Goal: Task Accomplishment & Management: Complete application form

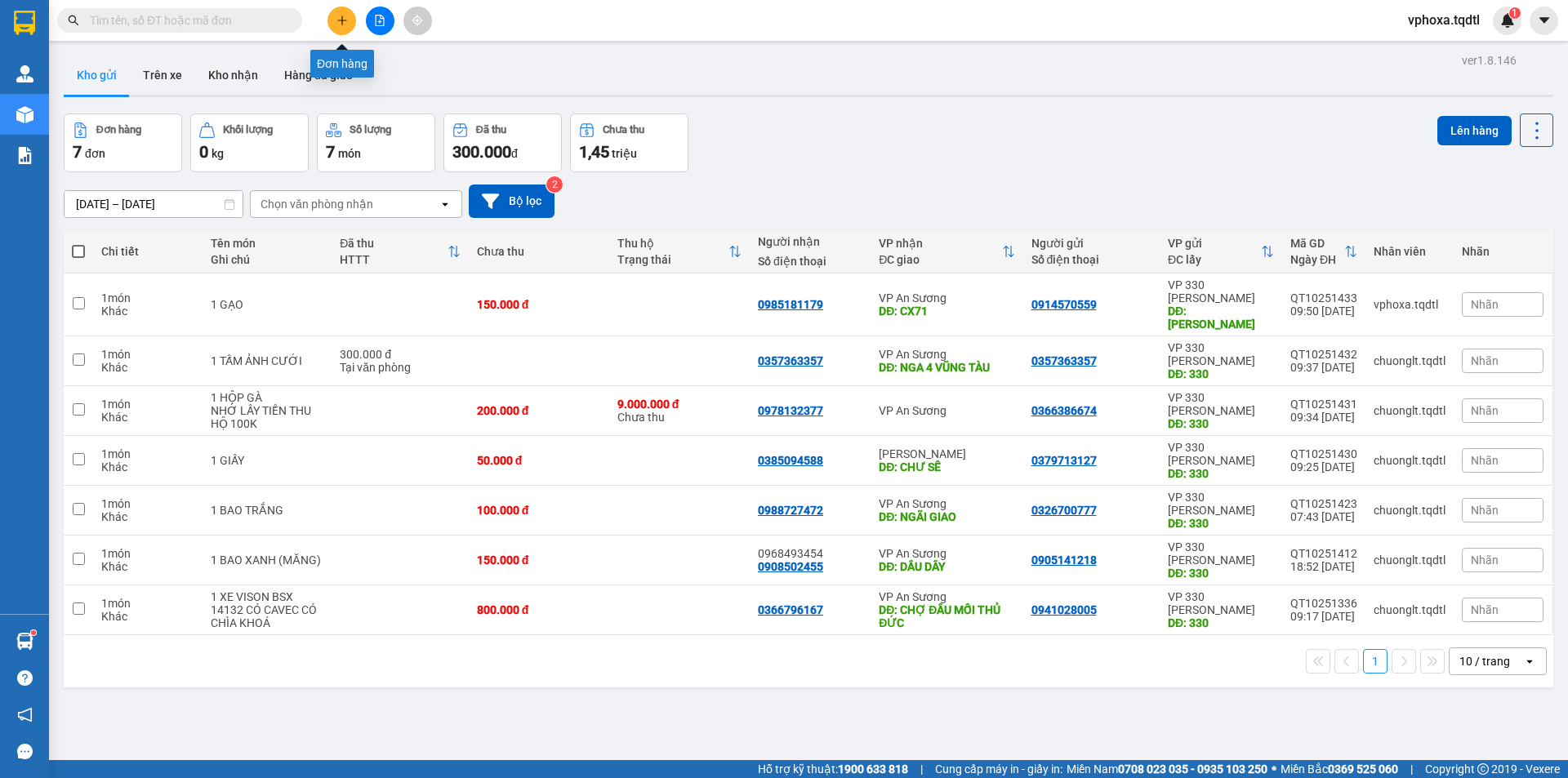
click at [341, 27] on button at bounding box center [342, 20] width 29 height 29
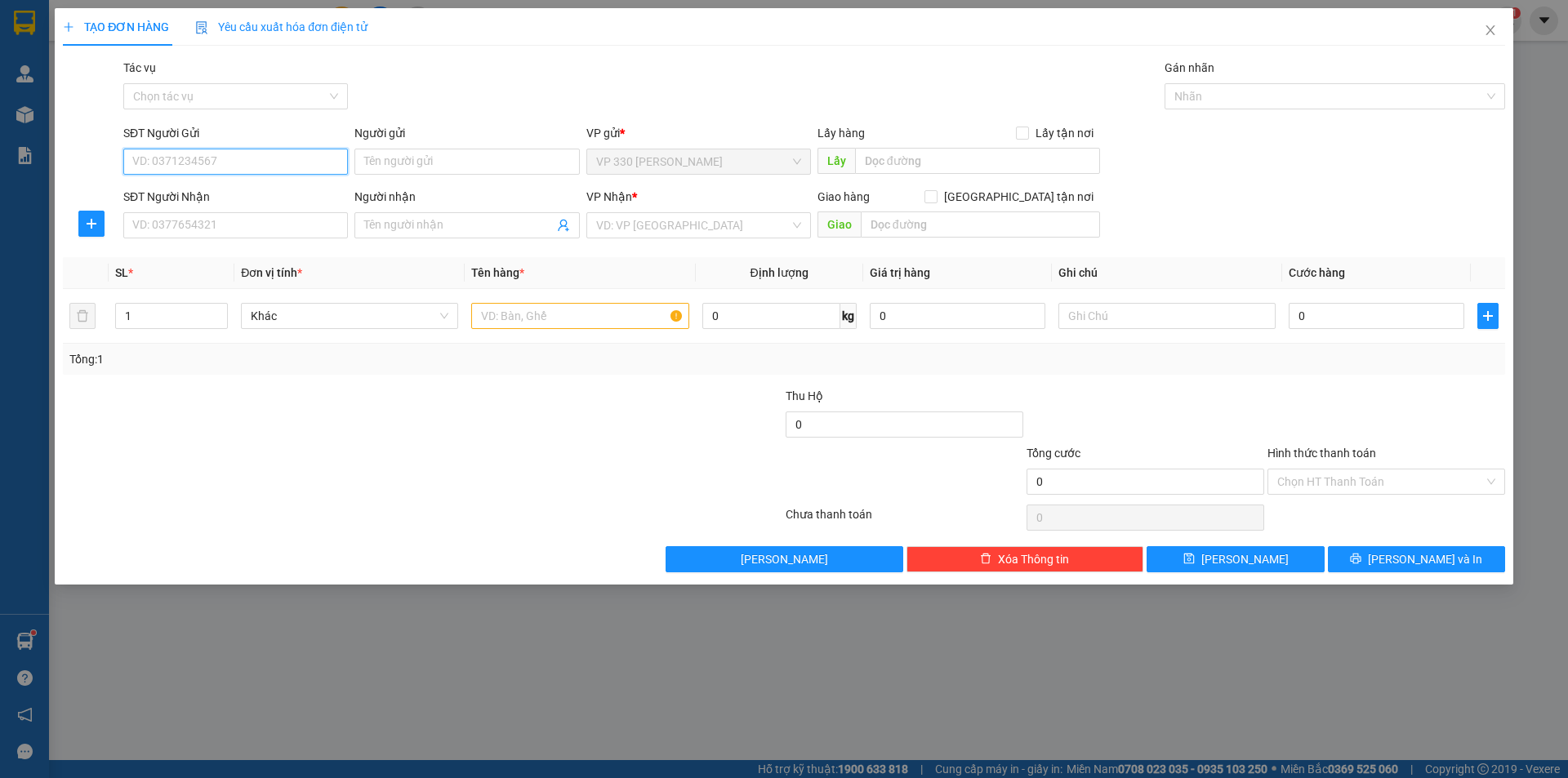
click at [227, 163] on input "SĐT Người Gửi" at bounding box center [235, 162] width 224 height 26
type input "0835268267"
click at [207, 222] on input "SĐT Người Nhận" at bounding box center [235, 225] width 224 height 26
type input "0917968681"
click at [881, 159] on input "text" at bounding box center [977, 161] width 245 height 26
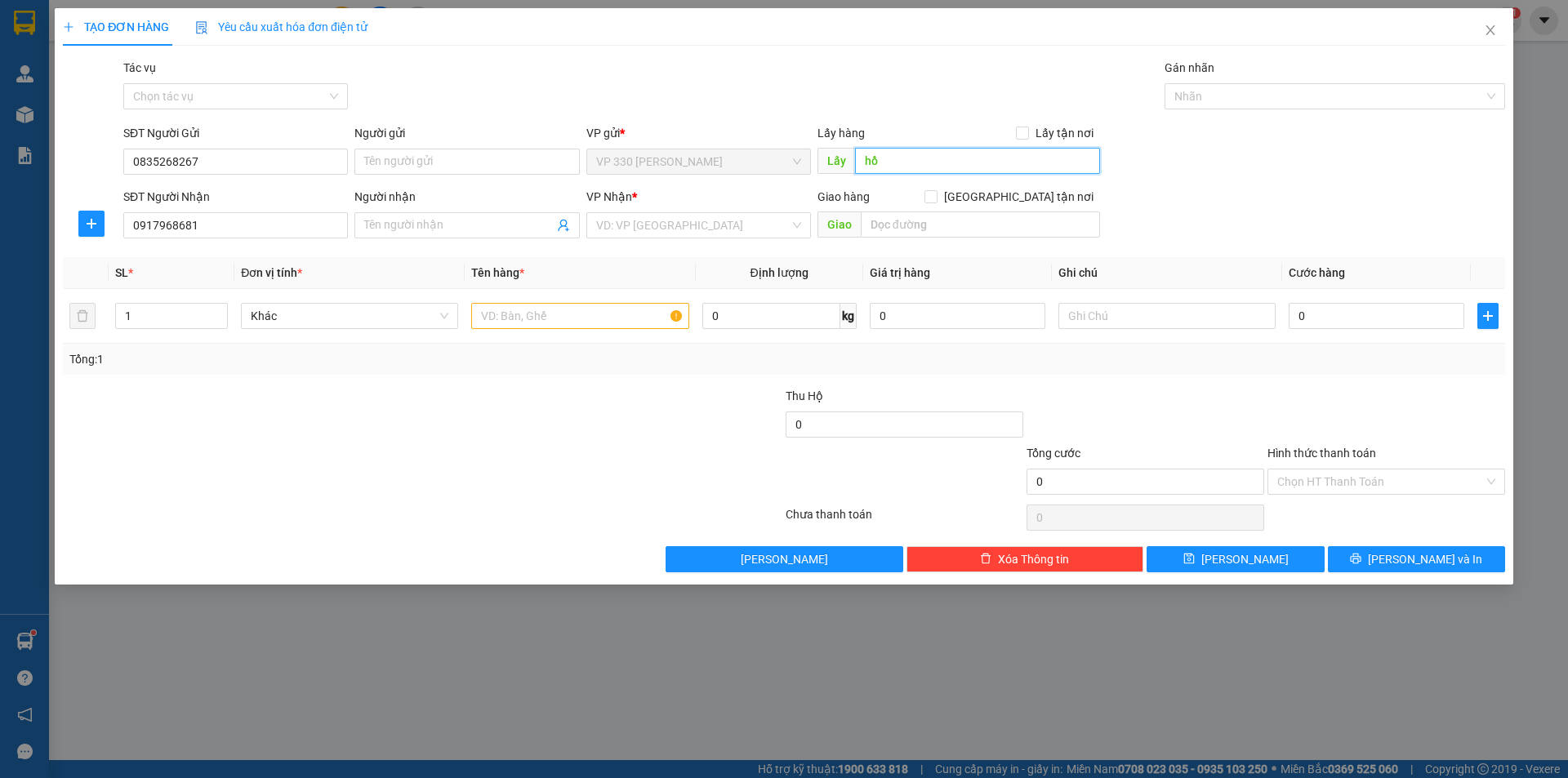
type input "h"
type input "HỒ XÁ"
click at [722, 226] on input "search" at bounding box center [694, 225] width 194 height 25
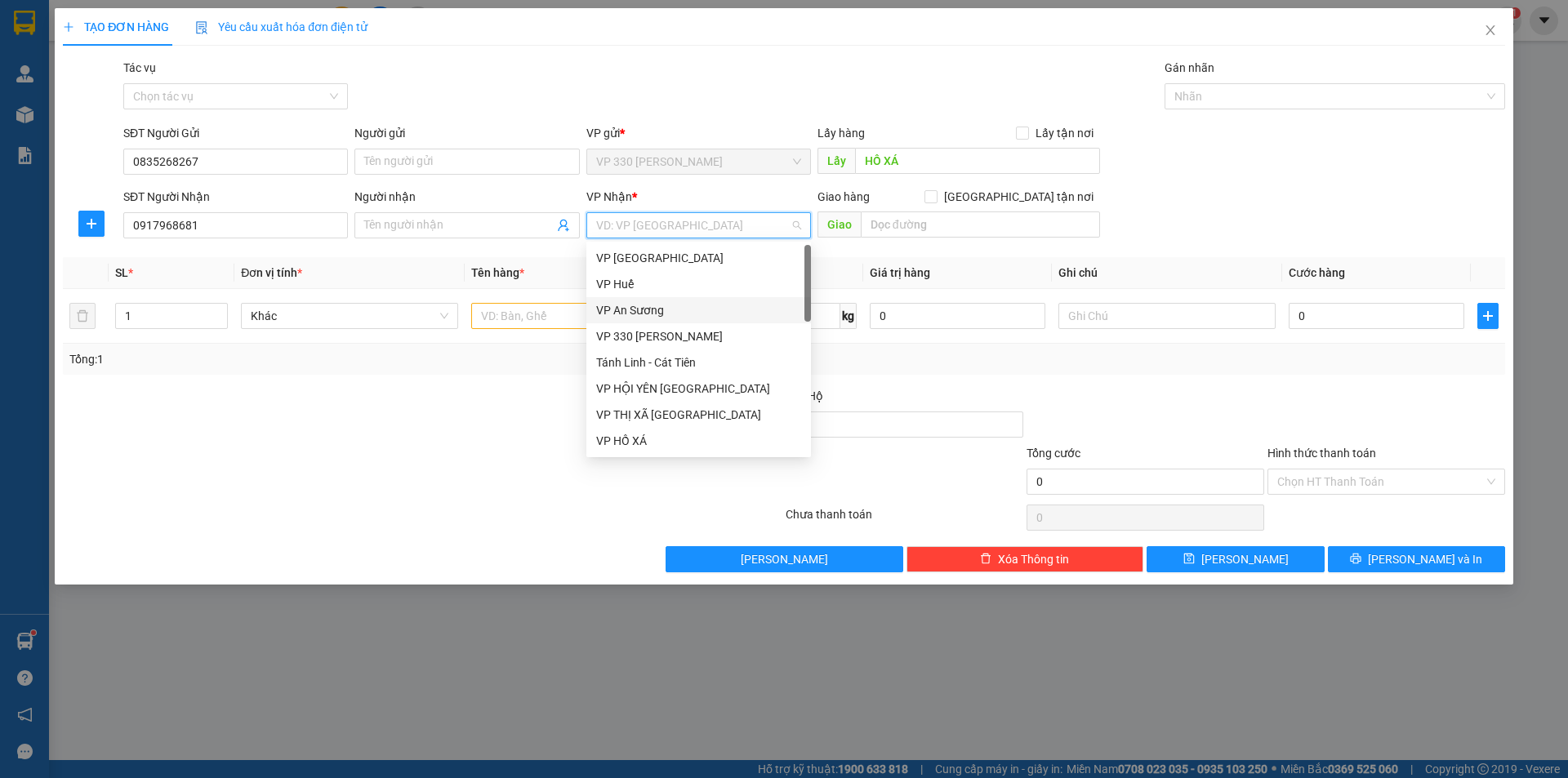
click at [652, 312] on div "VP An Sương" at bounding box center [699, 309] width 205 height 18
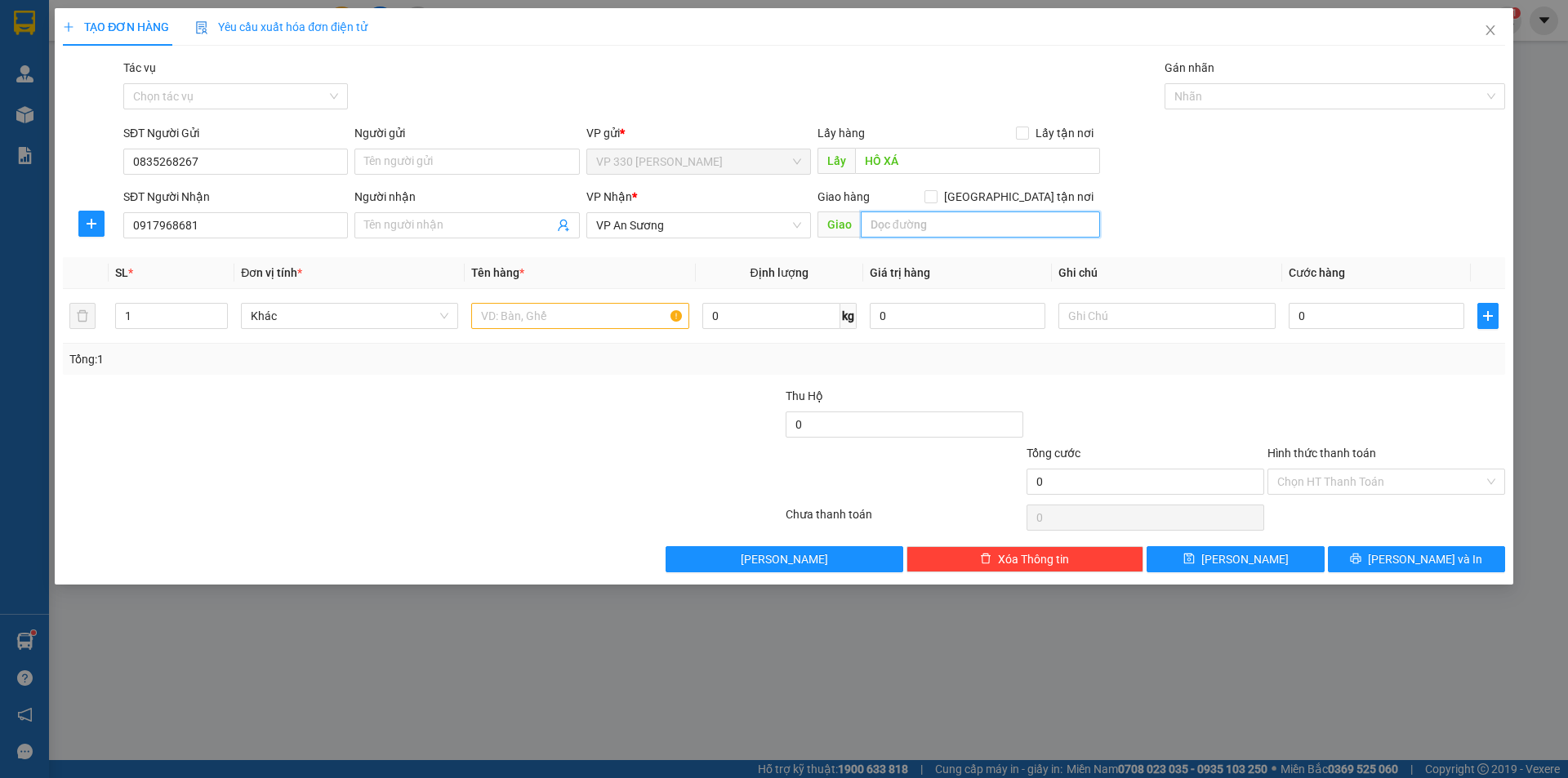
click at [897, 233] on input "text" at bounding box center [980, 224] width 239 height 26
type input "TUY HOÀ _ [GEOGRAPHIC_DATA]"
click at [540, 315] on input "text" at bounding box center [579, 316] width 217 height 26
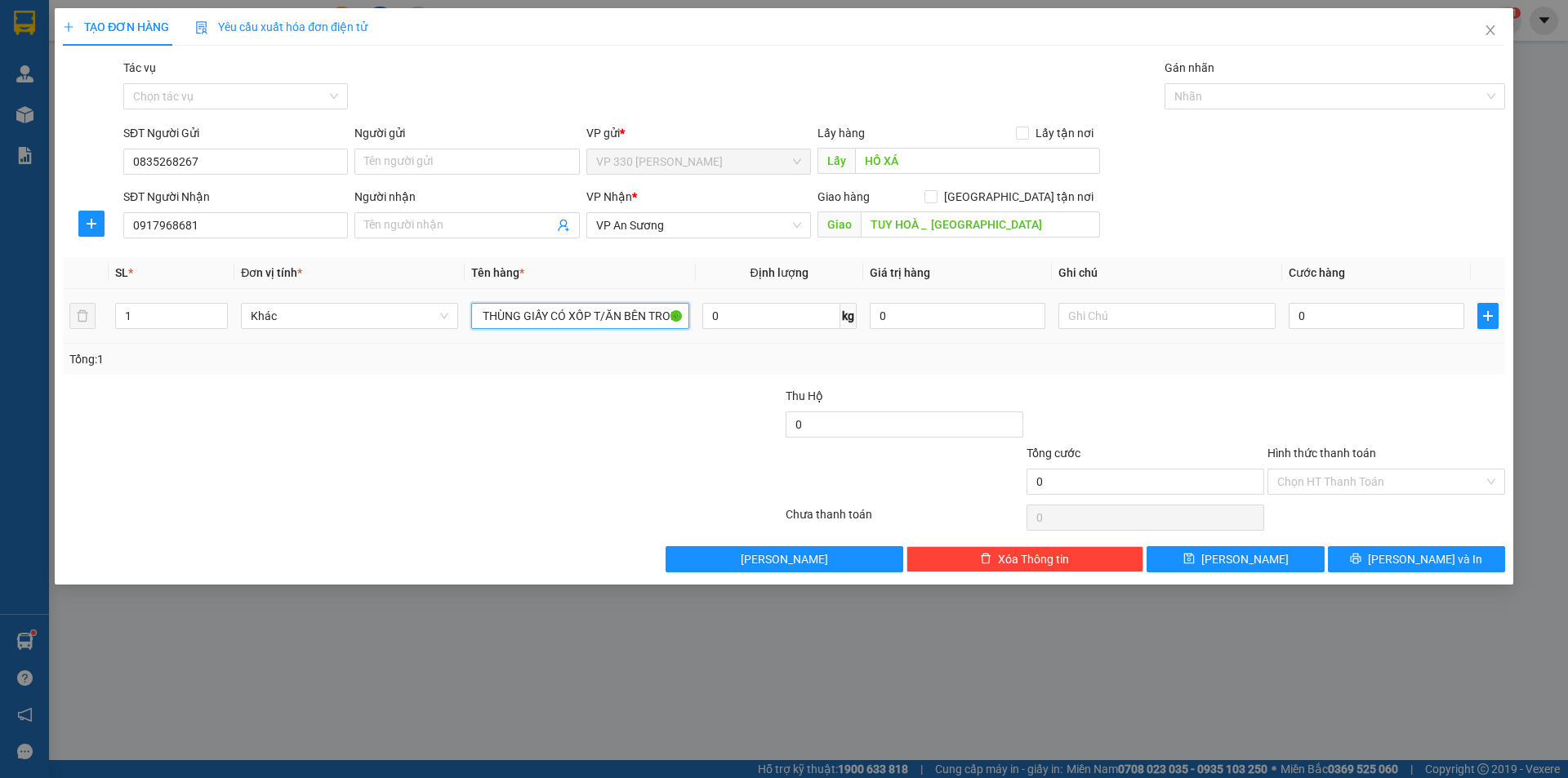
scroll to position [0, 16]
type input "1 THÙNG GIẤY CÓ XỐP T/ĂN BÊN TRONG"
click at [1318, 316] on input "0" at bounding box center [1377, 316] width 175 height 26
type input "1"
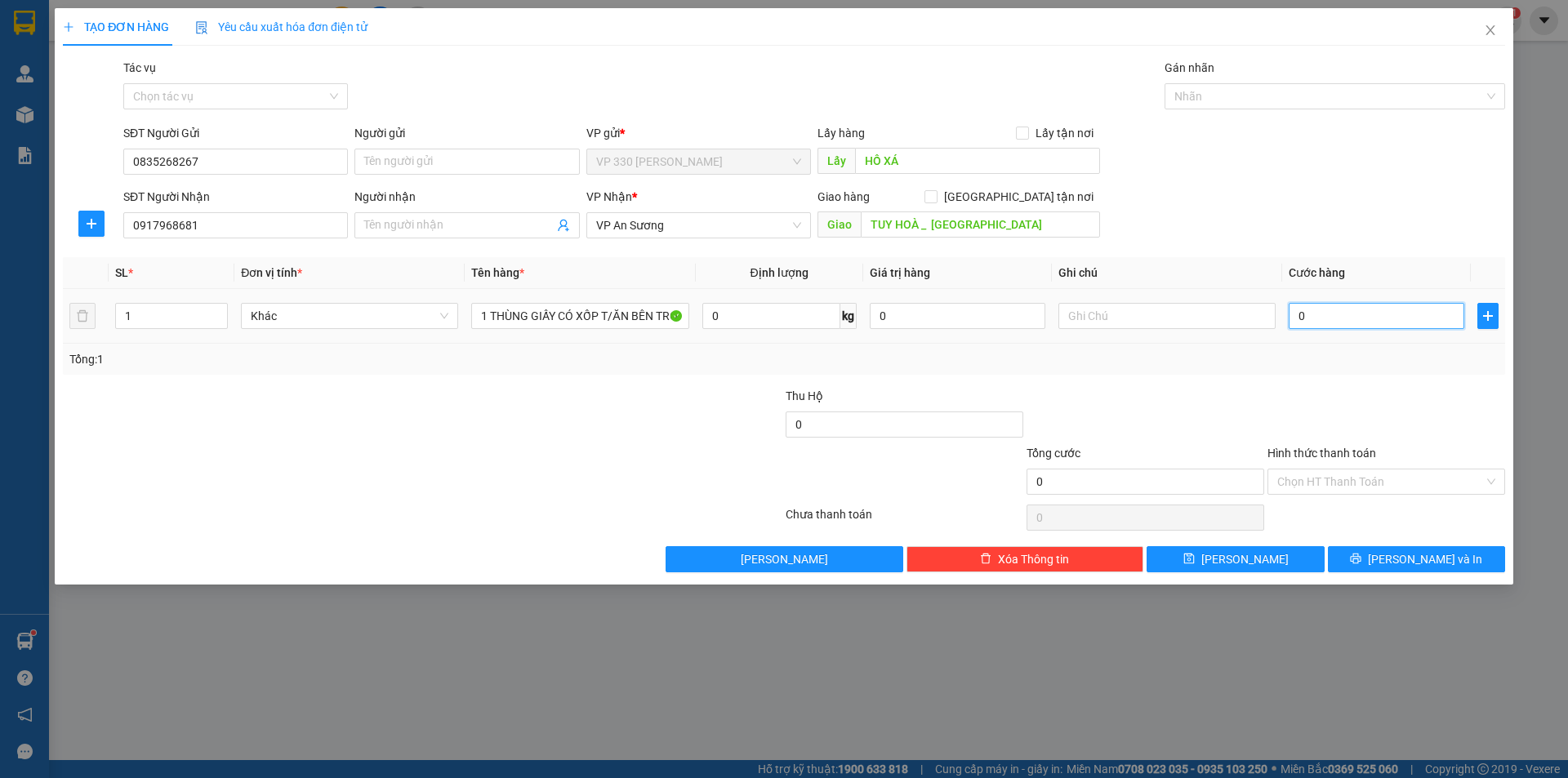
type input "1"
type input "15"
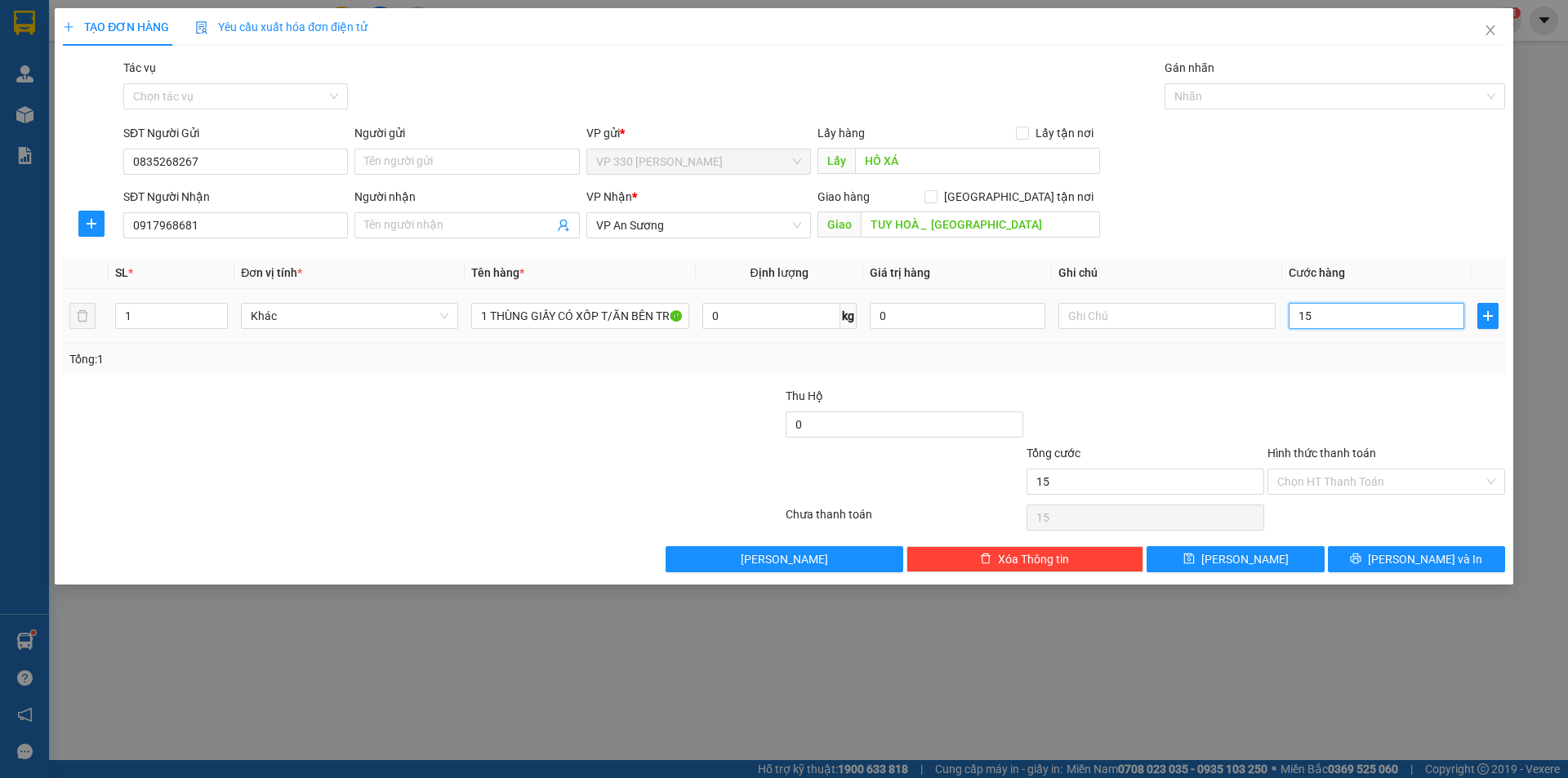
type input "150"
type input "1.500"
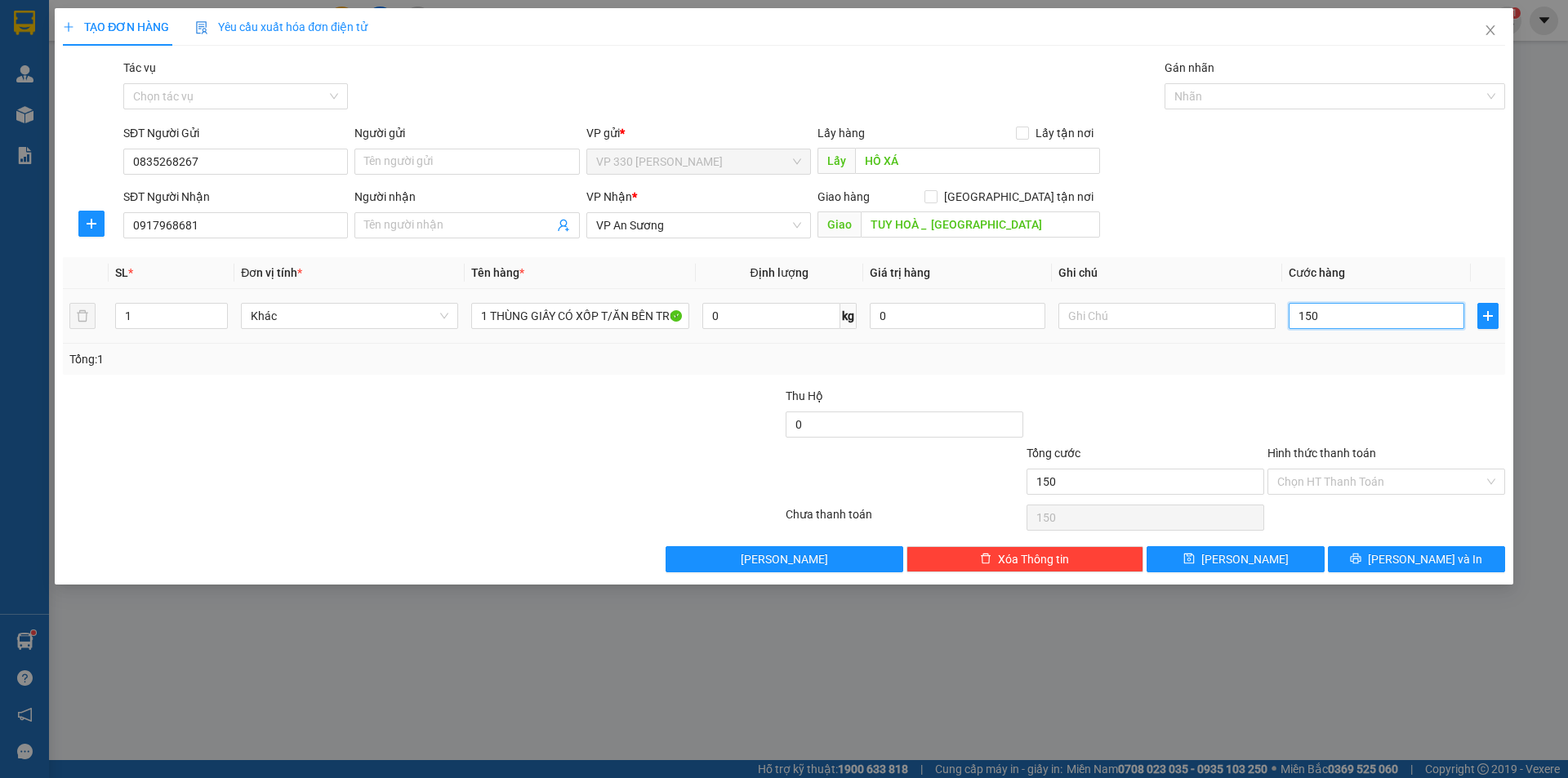
type input "1.500"
type input "15.000"
type input "150.000"
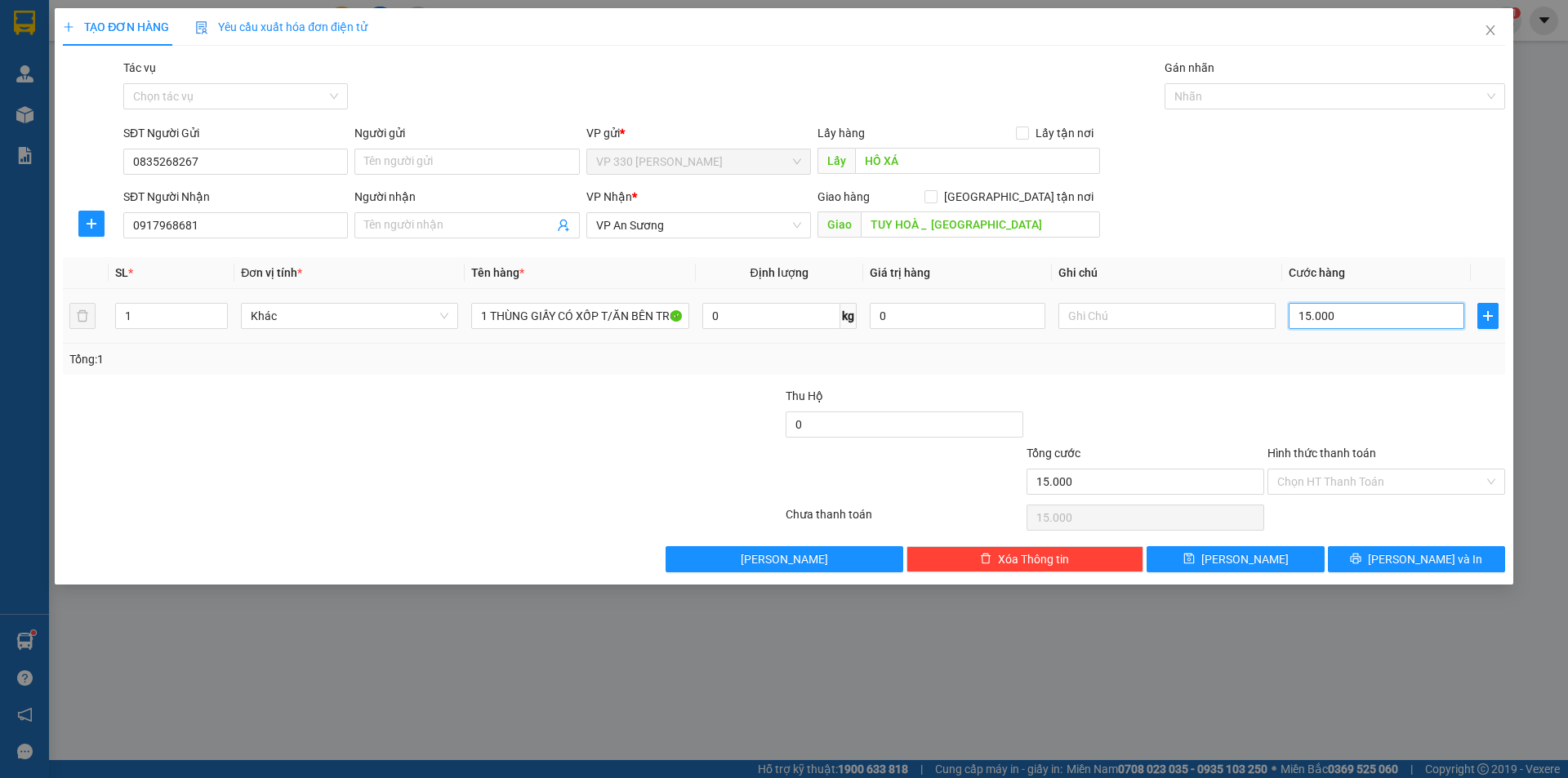
type input "150.000"
click at [1358, 483] on input "Hình thức thanh toán" at bounding box center [1381, 482] width 207 height 25
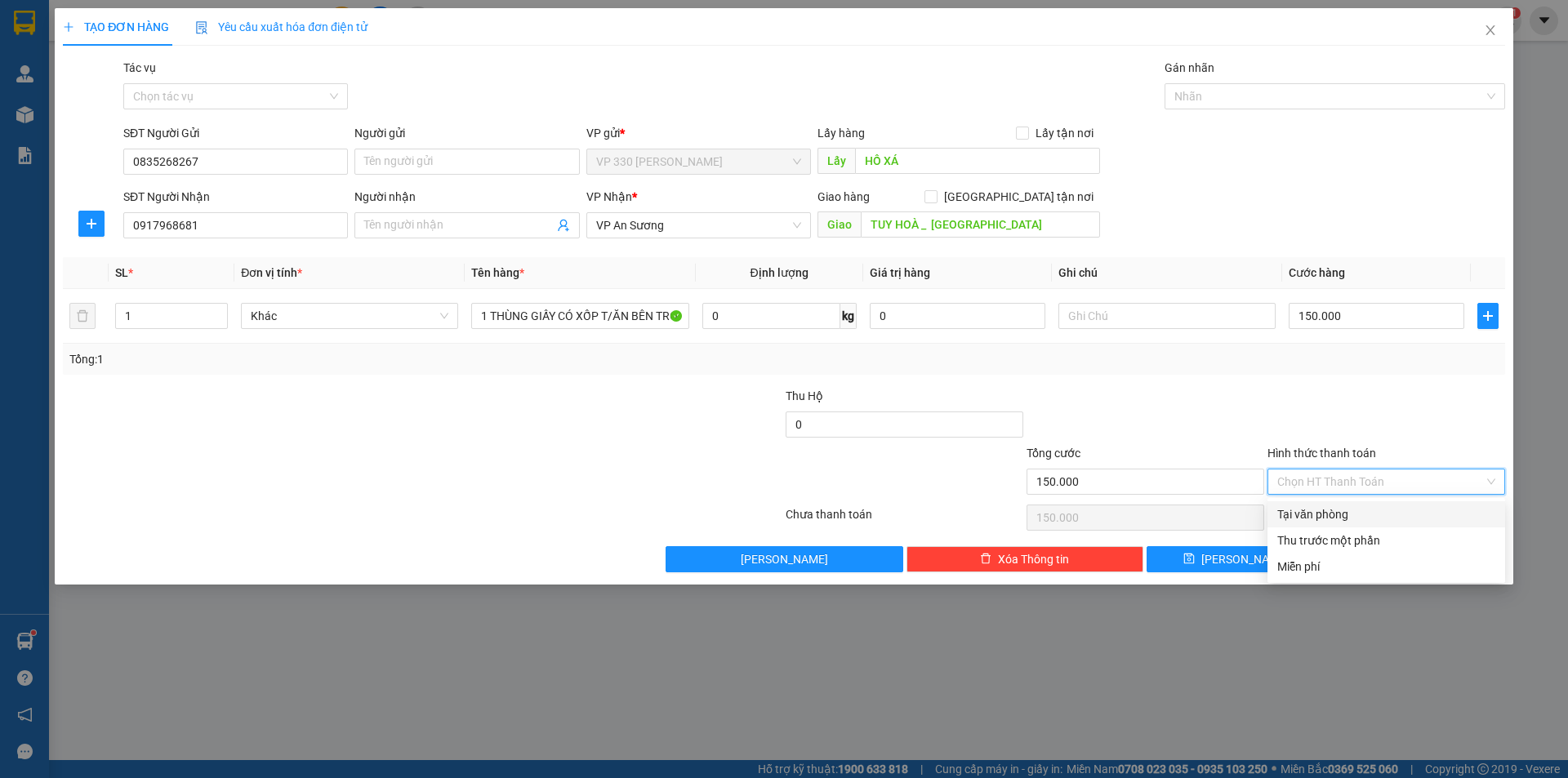
click at [1331, 516] on div "Tại văn phòng" at bounding box center [1386, 514] width 218 height 18
type input "0"
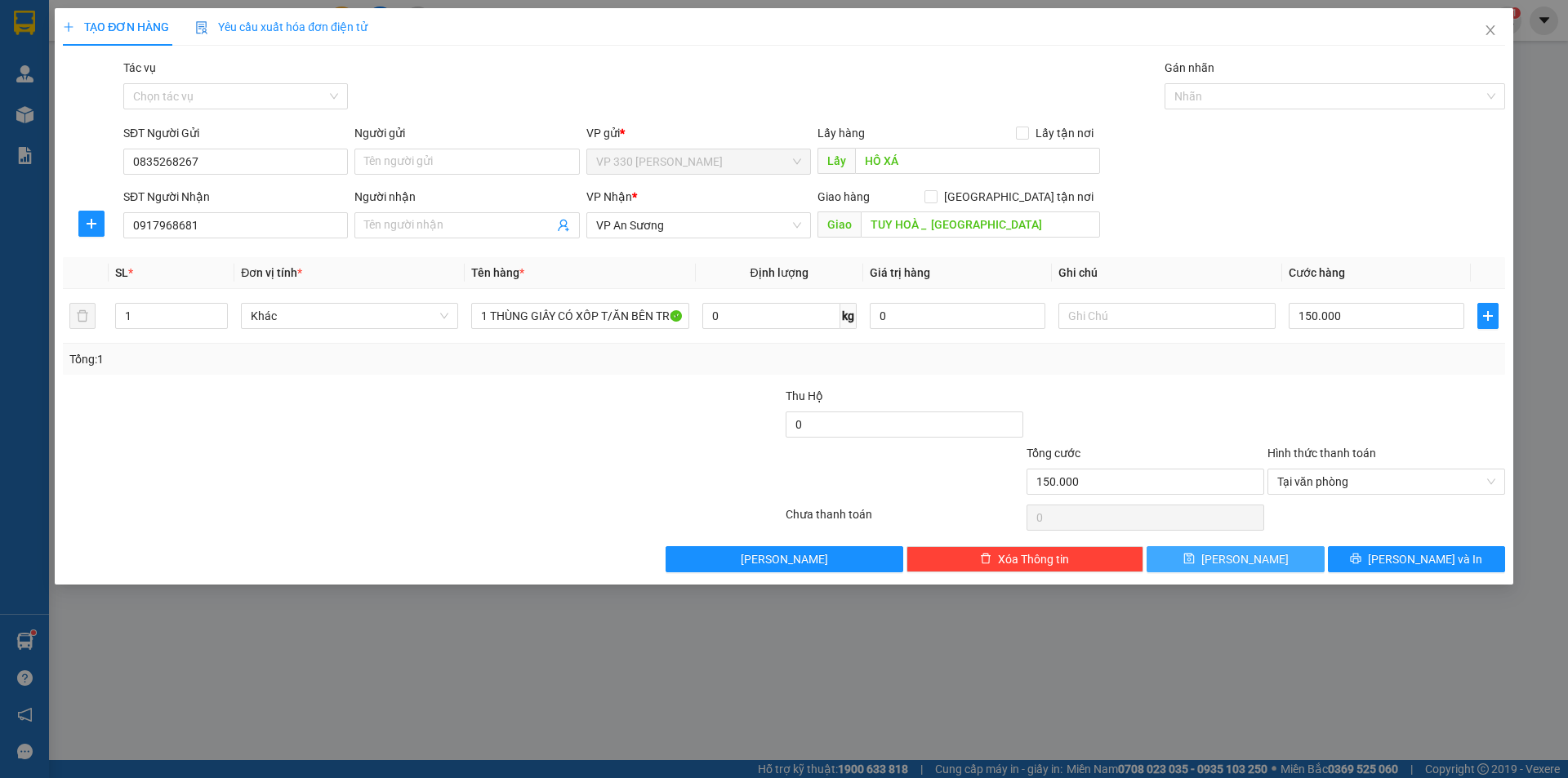
click at [1235, 560] on span "[PERSON_NAME]" at bounding box center [1245, 558] width 88 height 18
type input "0"
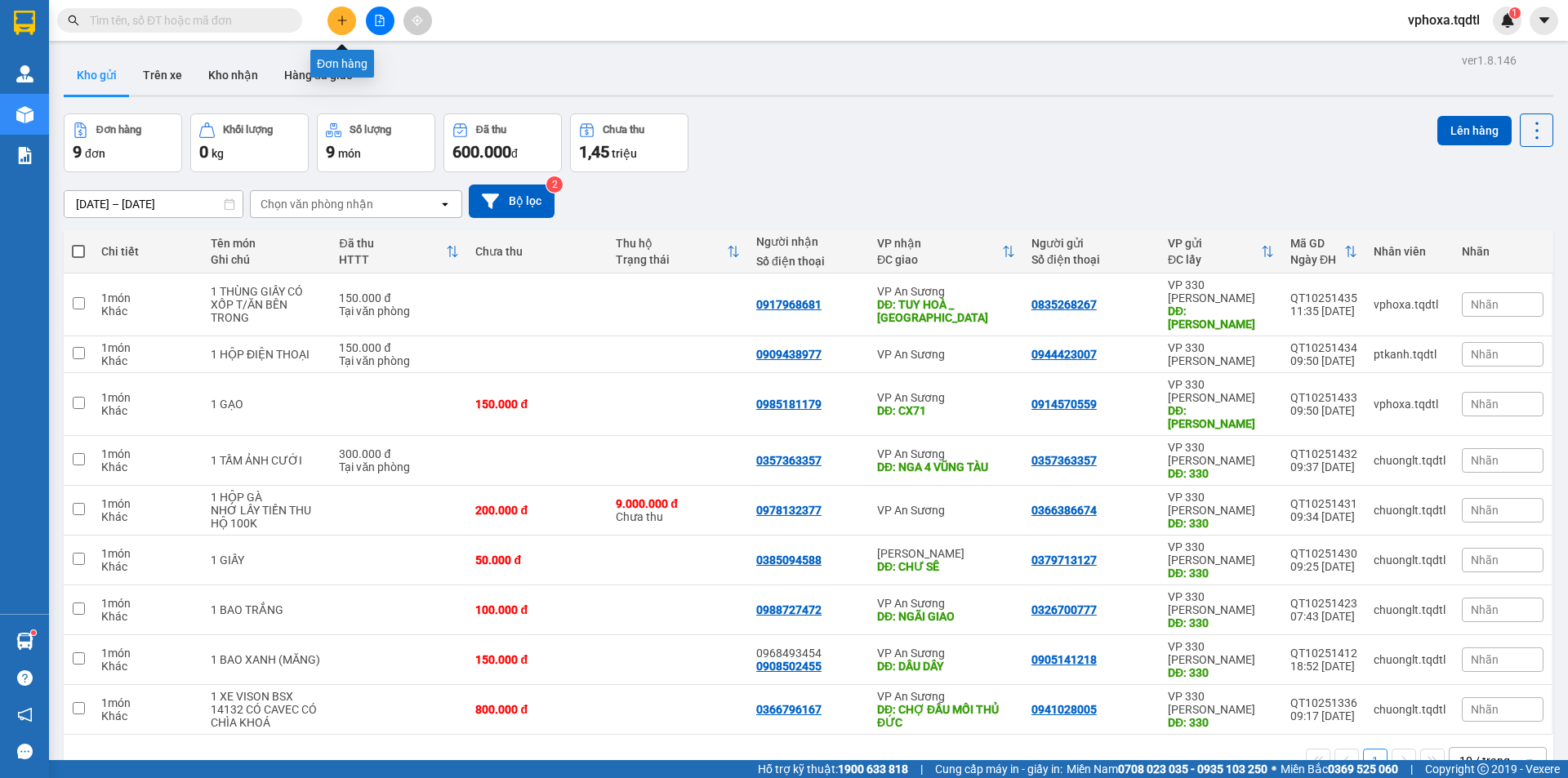
click at [334, 27] on button at bounding box center [342, 20] width 29 height 29
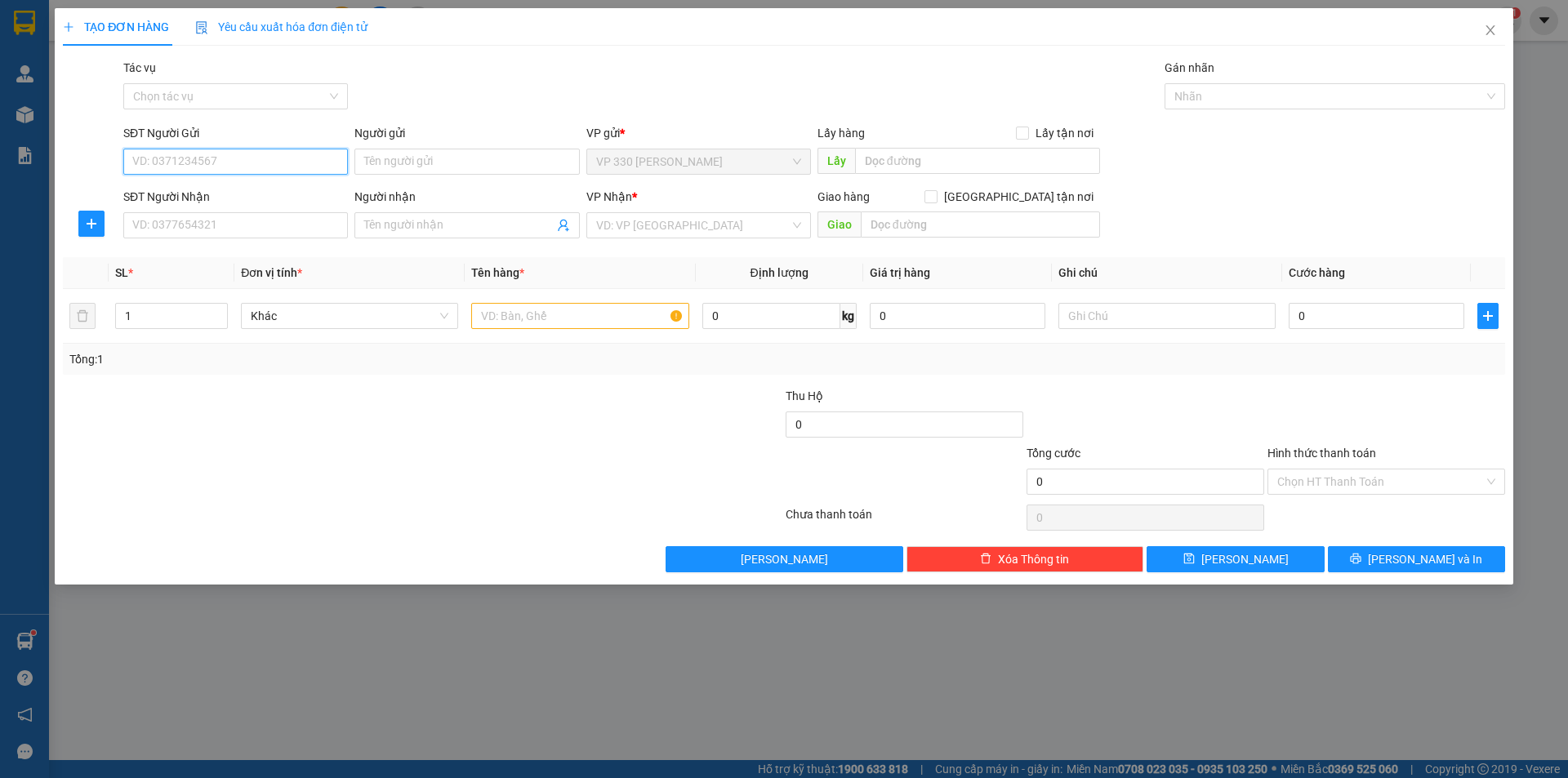
click at [291, 153] on input "SĐT Người Gửi" at bounding box center [235, 162] width 224 height 26
type input "0913479919"
click at [283, 202] on div "0913479919" at bounding box center [235, 194] width 205 height 18
type input "HỒ XÁ"
type input "0936256802"
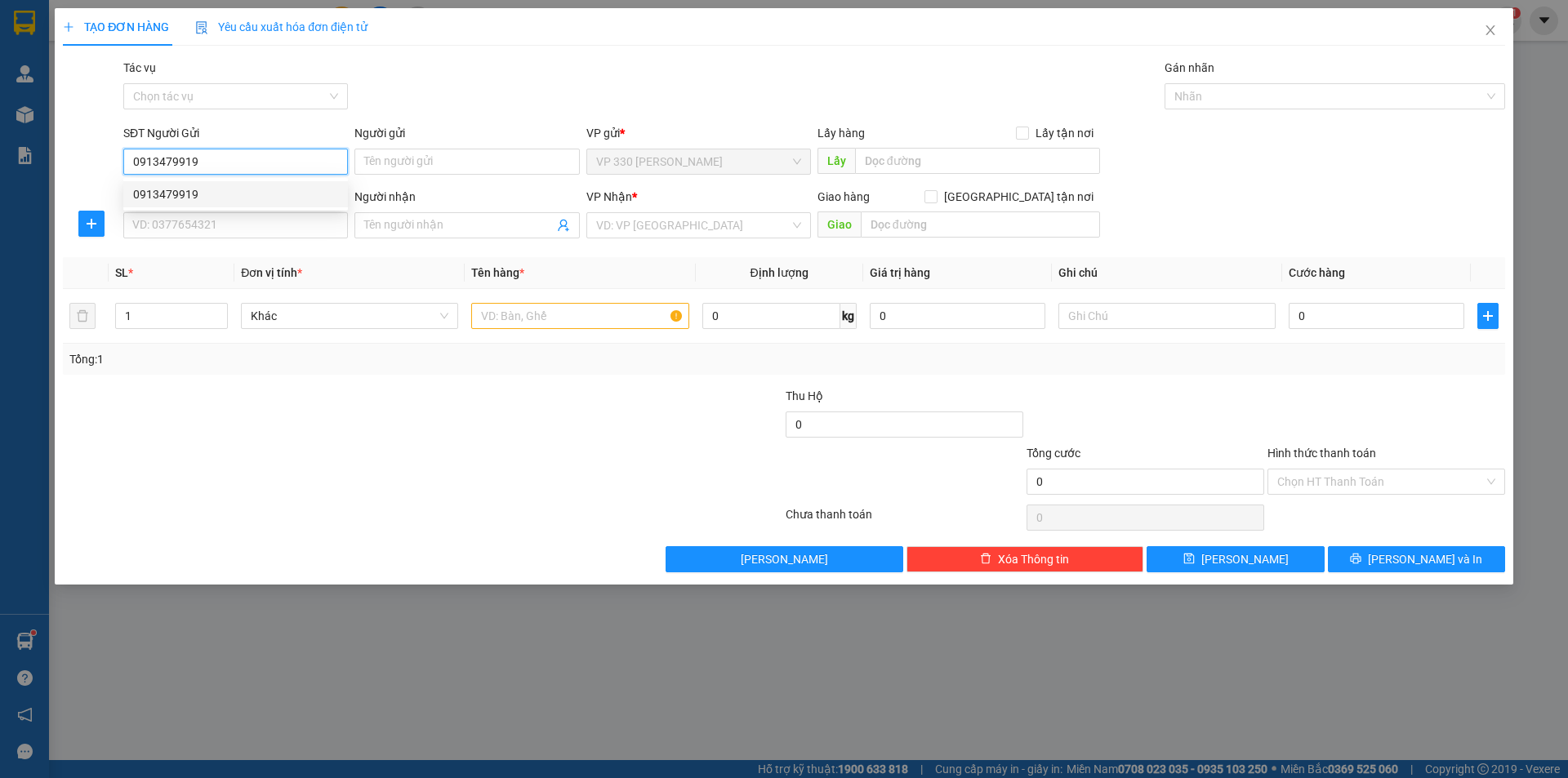
type input "0913846453"
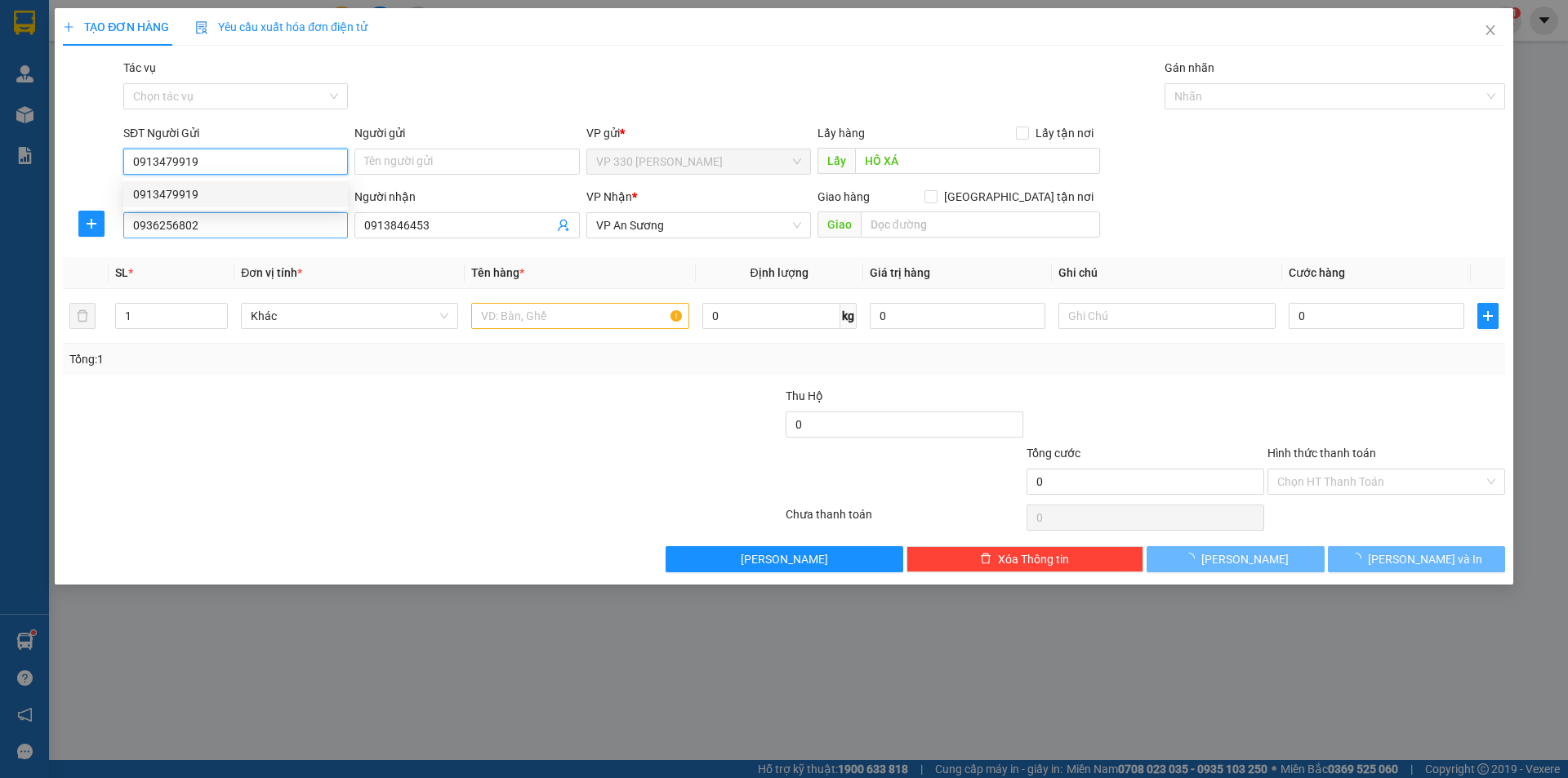
type input "100.000"
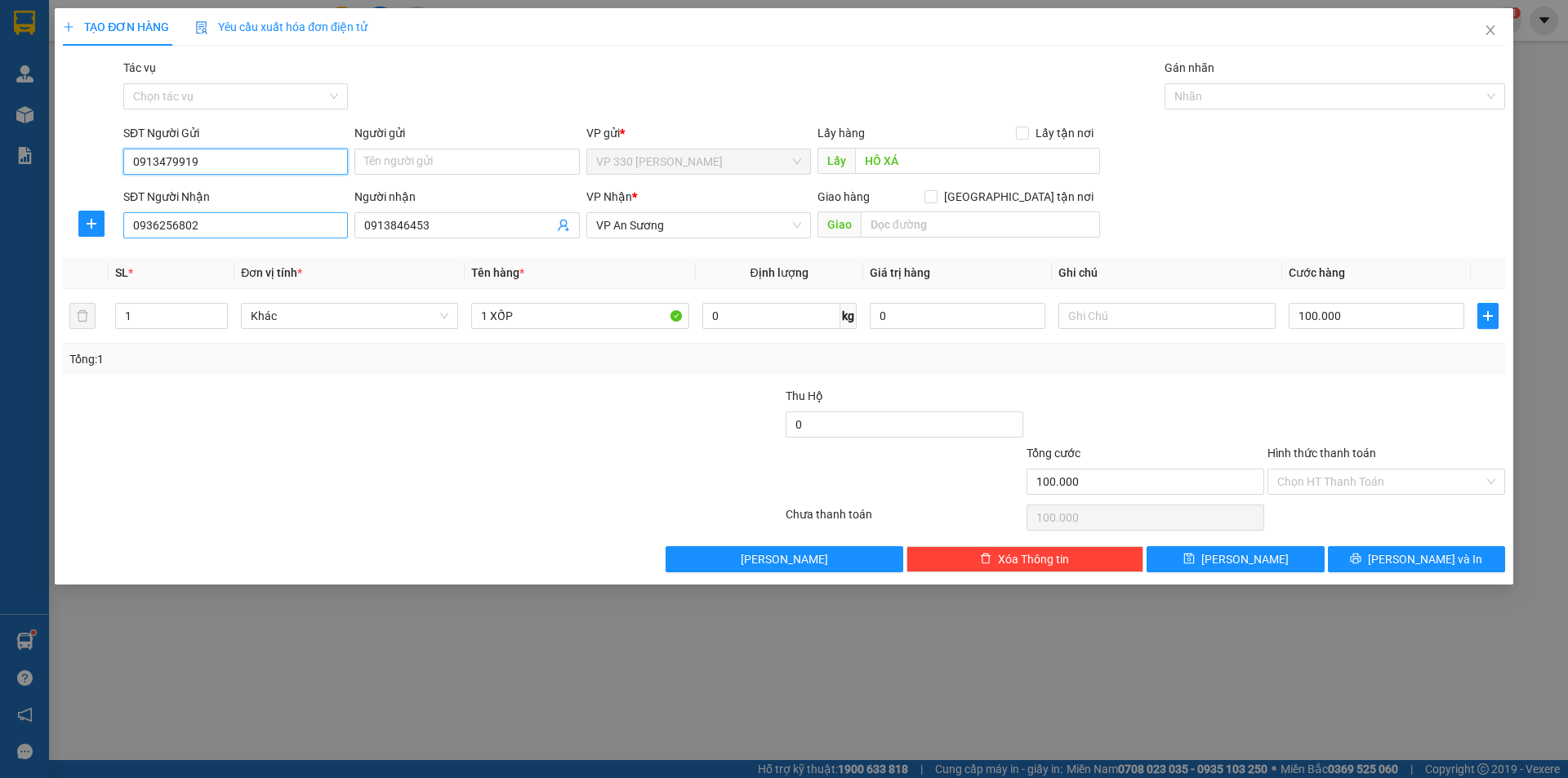
type input "0913479919"
drag, startPoint x: 256, startPoint y: 233, endPoint x: 93, endPoint y: 261, distance: 165.4
click at [93, 261] on div "Transit Pickup Surcharge Ids Transit Deliver Surcharge Ids Transit Deliver Surc…" at bounding box center [784, 316] width 1442 height 513
type input "0913846453"
drag, startPoint x: 437, startPoint y: 226, endPoint x: 356, endPoint y: 235, distance: 81.5
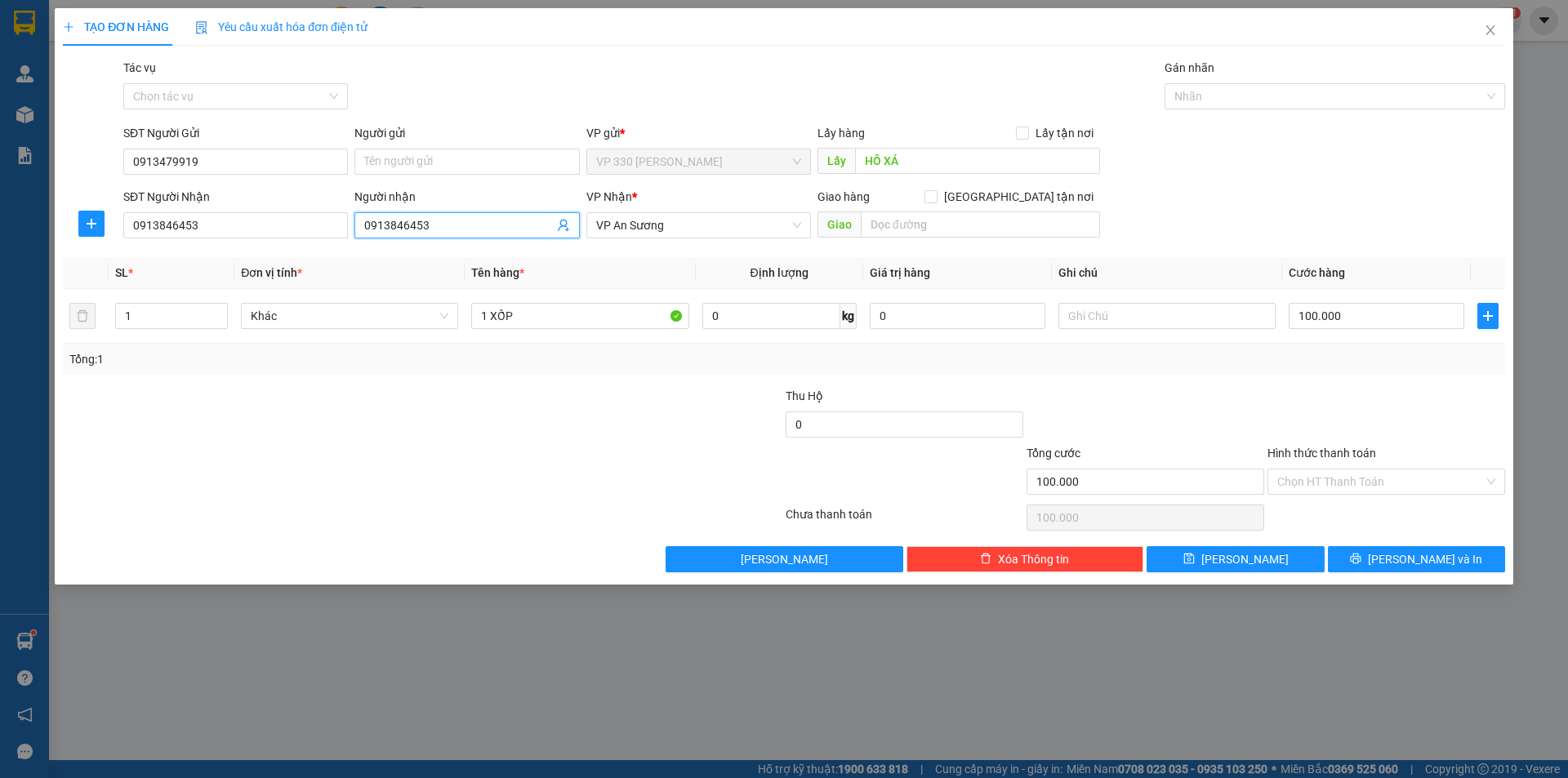
click at [356, 235] on span "0913846453" at bounding box center [466, 225] width 224 height 26
click at [755, 226] on span "VP An Sương" at bounding box center [699, 225] width 205 height 25
click at [881, 417] on input "0" at bounding box center [904, 425] width 237 height 26
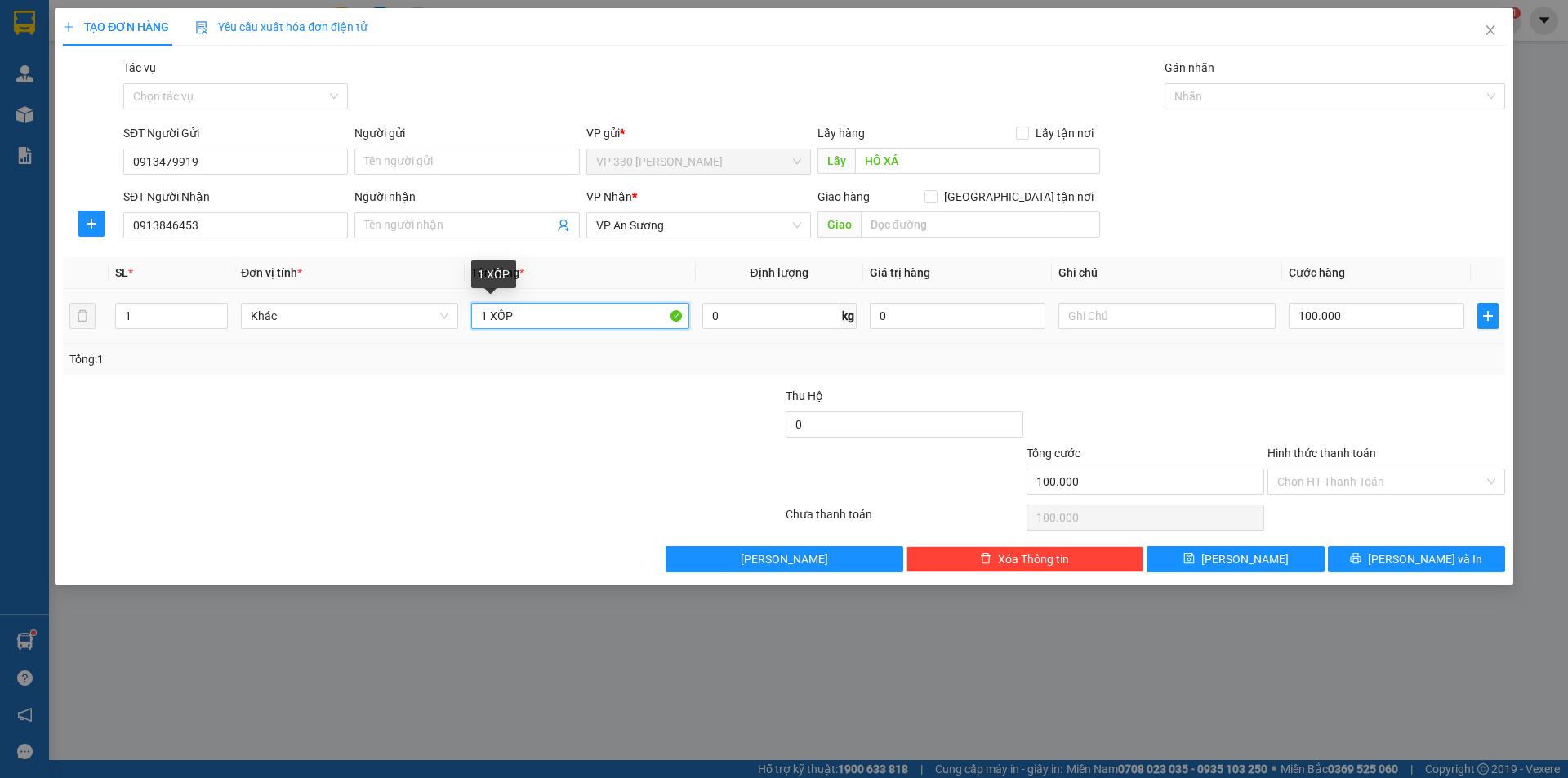
click at [535, 318] on input "1 XỐP" at bounding box center [579, 316] width 217 height 26
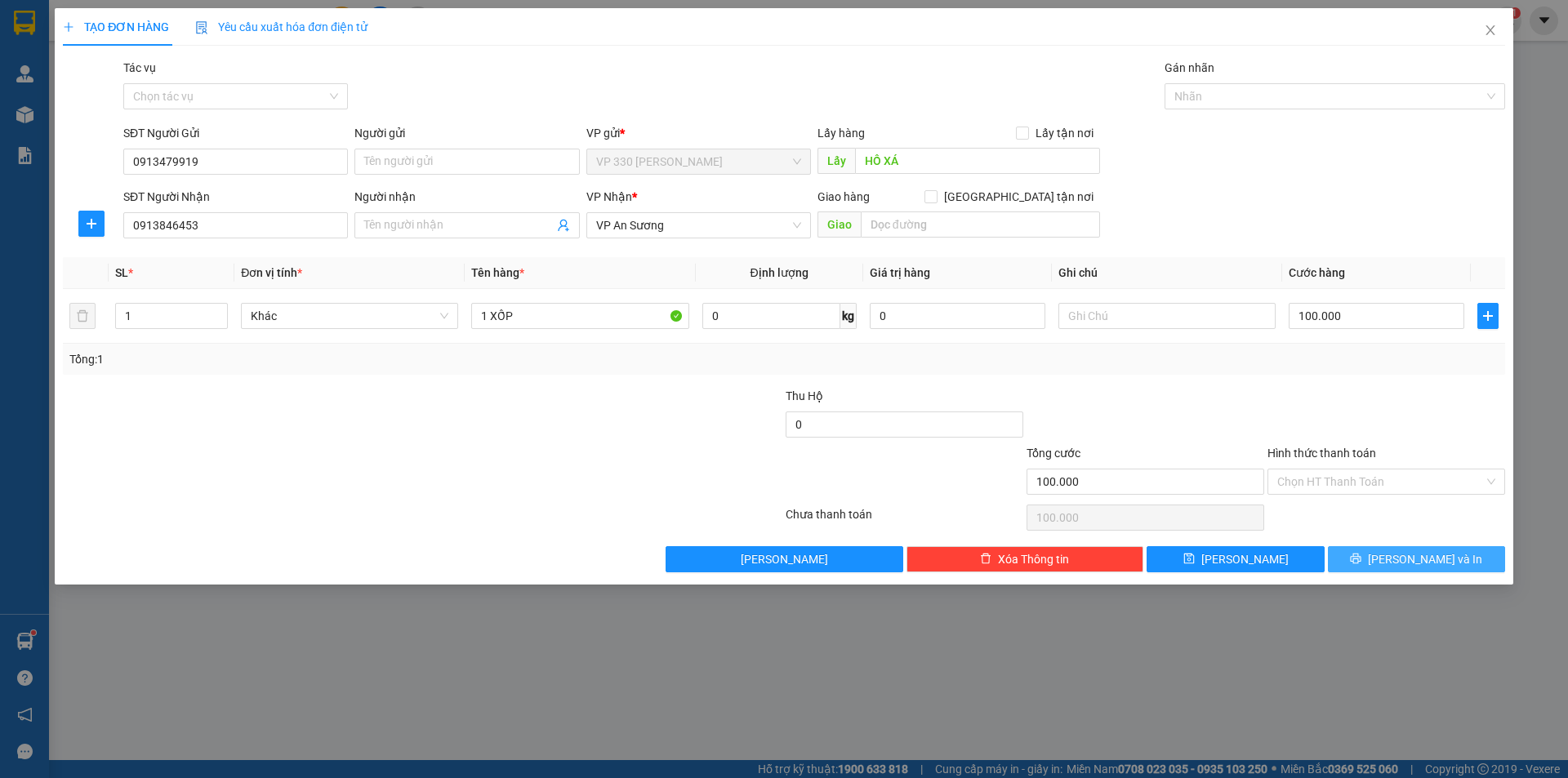
click at [1370, 557] on button "[PERSON_NAME] và In" at bounding box center [1417, 559] width 177 height 26
